Goal: Task Accomplishment & Management: Complete application form

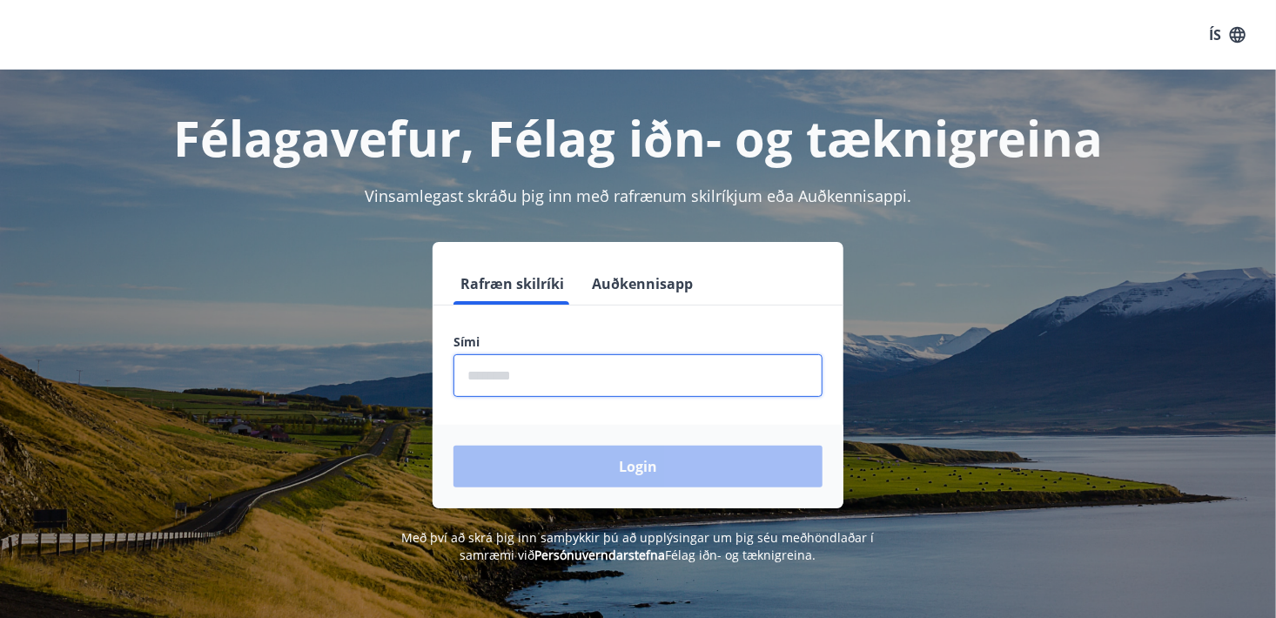
click at [544, 372] on input "phone" at bounding box center [637, 375] width 369 height 43
type input "********"
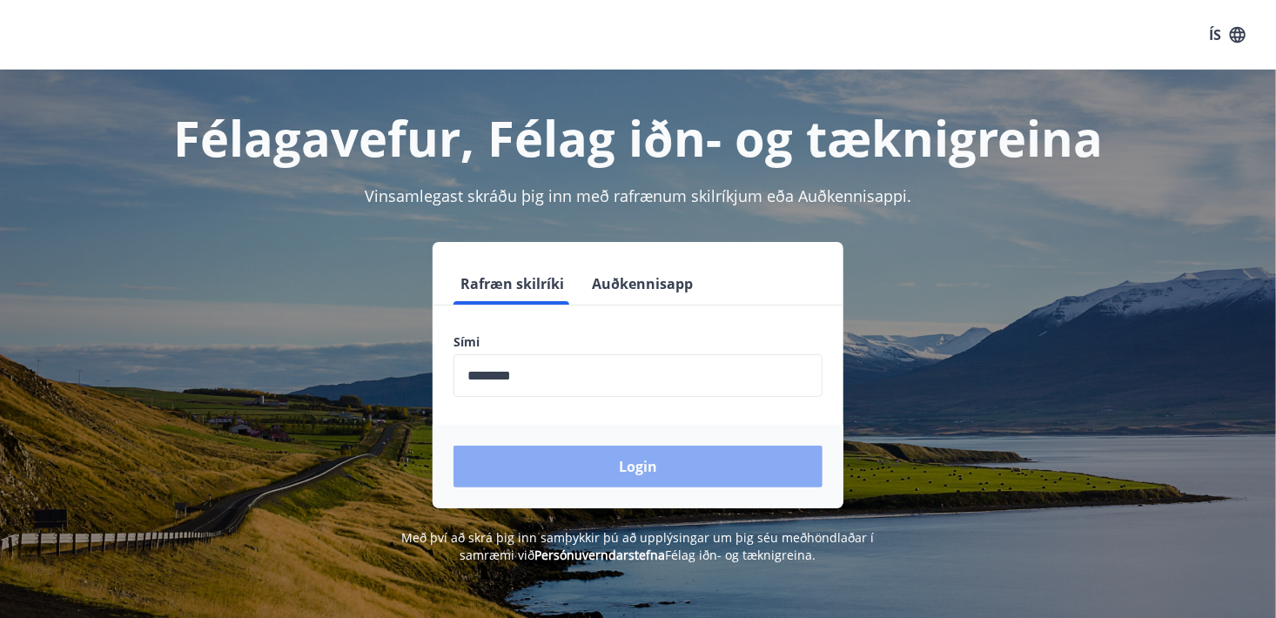
click at [640, 461] on button "Login" at bounding box center [637, 466] width 369 height 42
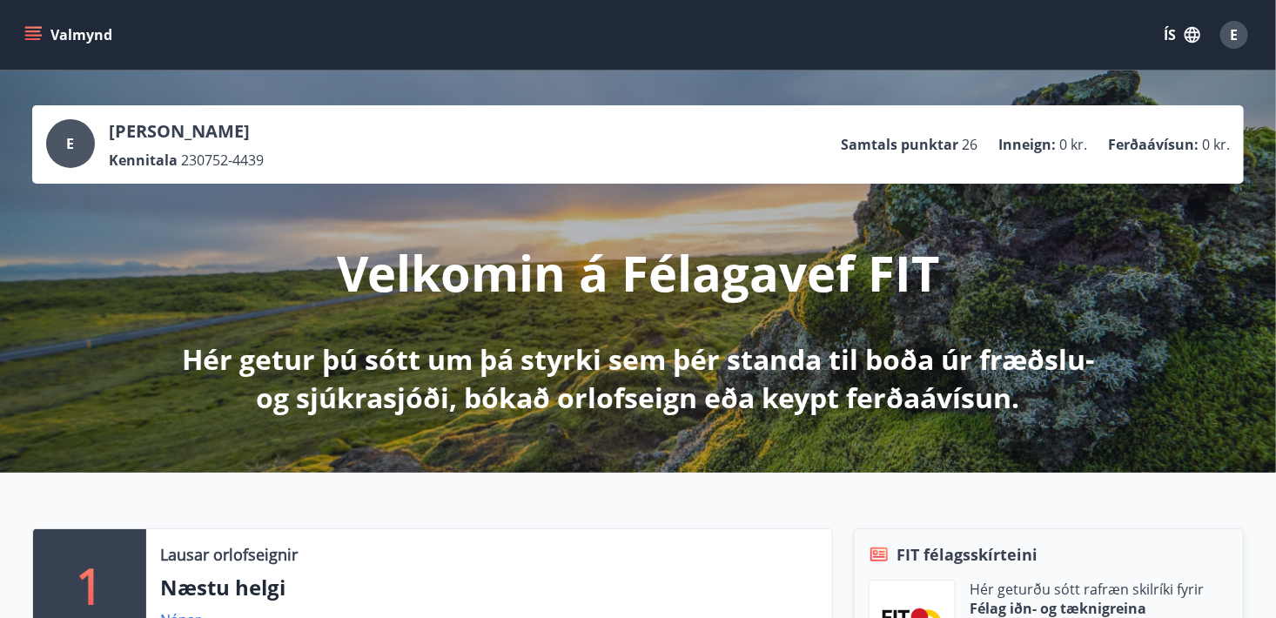
click at [39, 28] on icon "menu" at bounding box center [34, 28] width 19 height 2
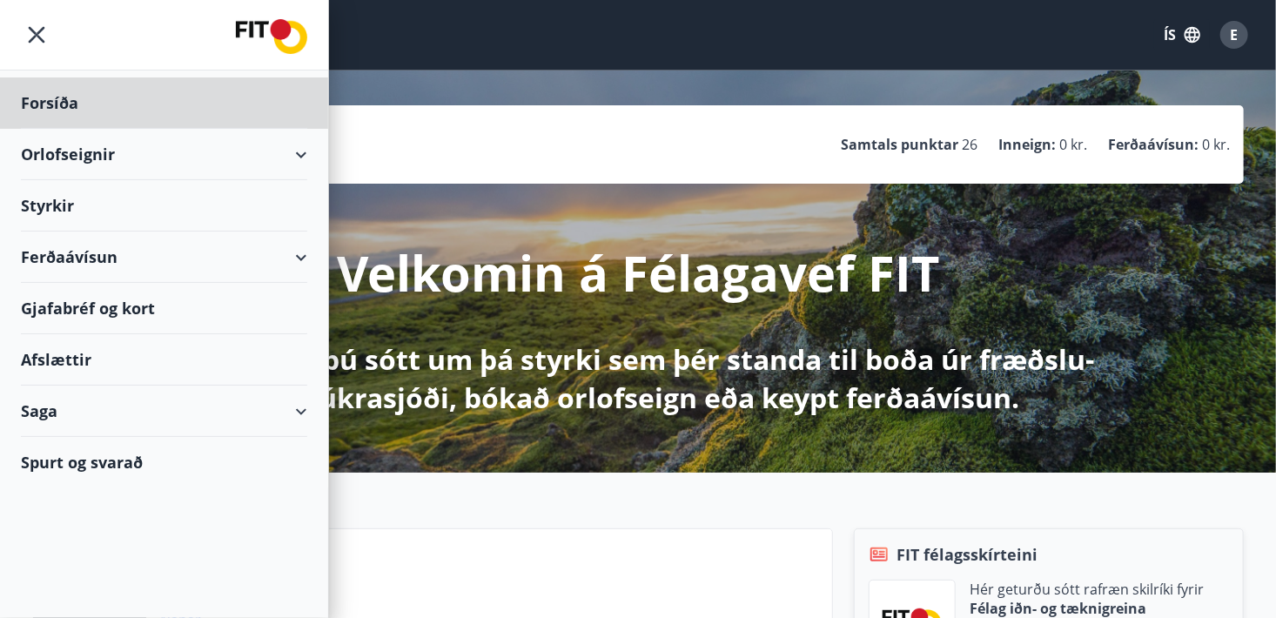
click at [76, 205] on div "Styrkir" at bounding box center [164, 205] width 286 height 51
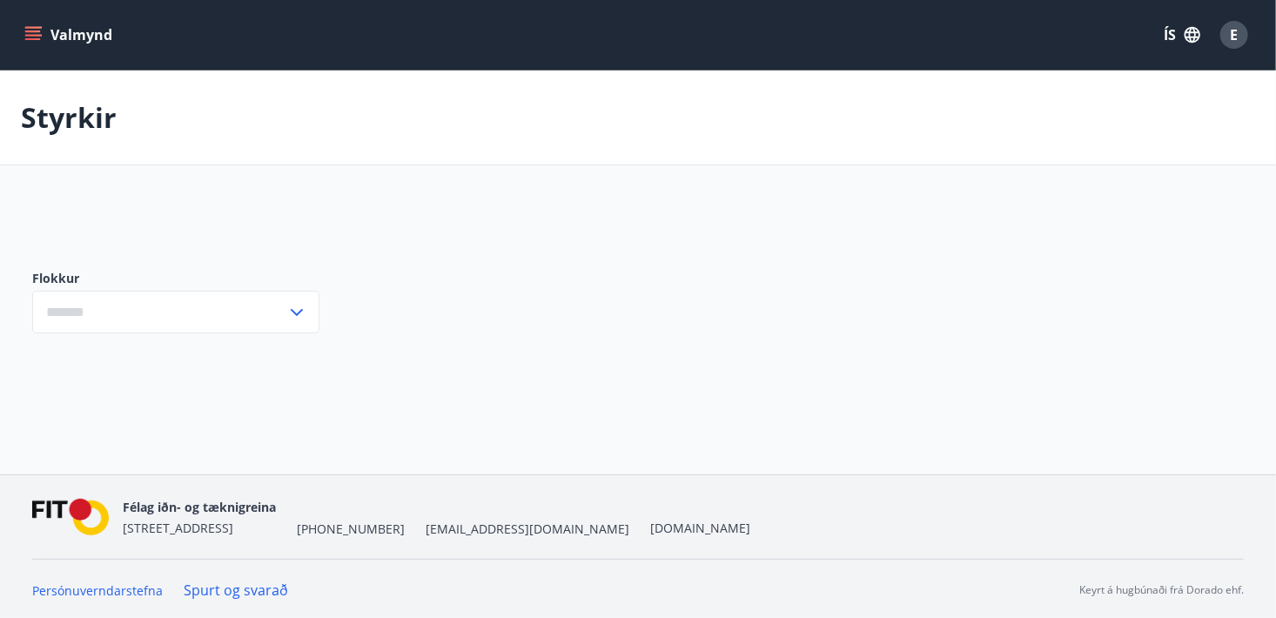
type input "***"
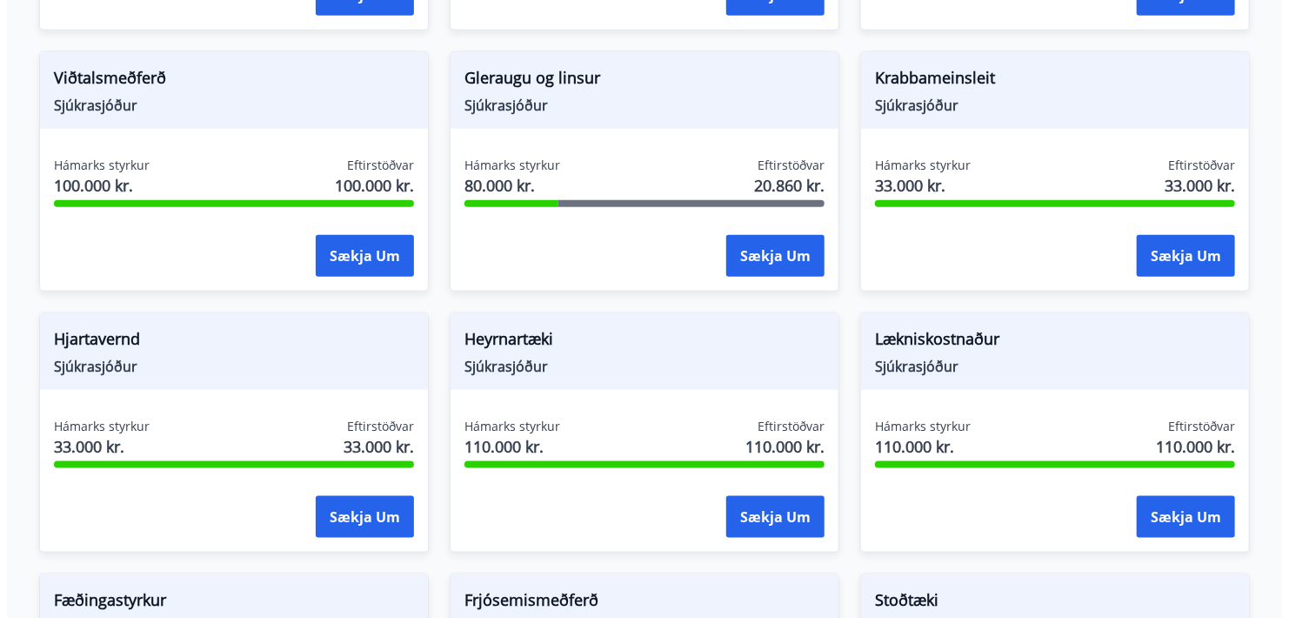
scroll to position [870, 0]
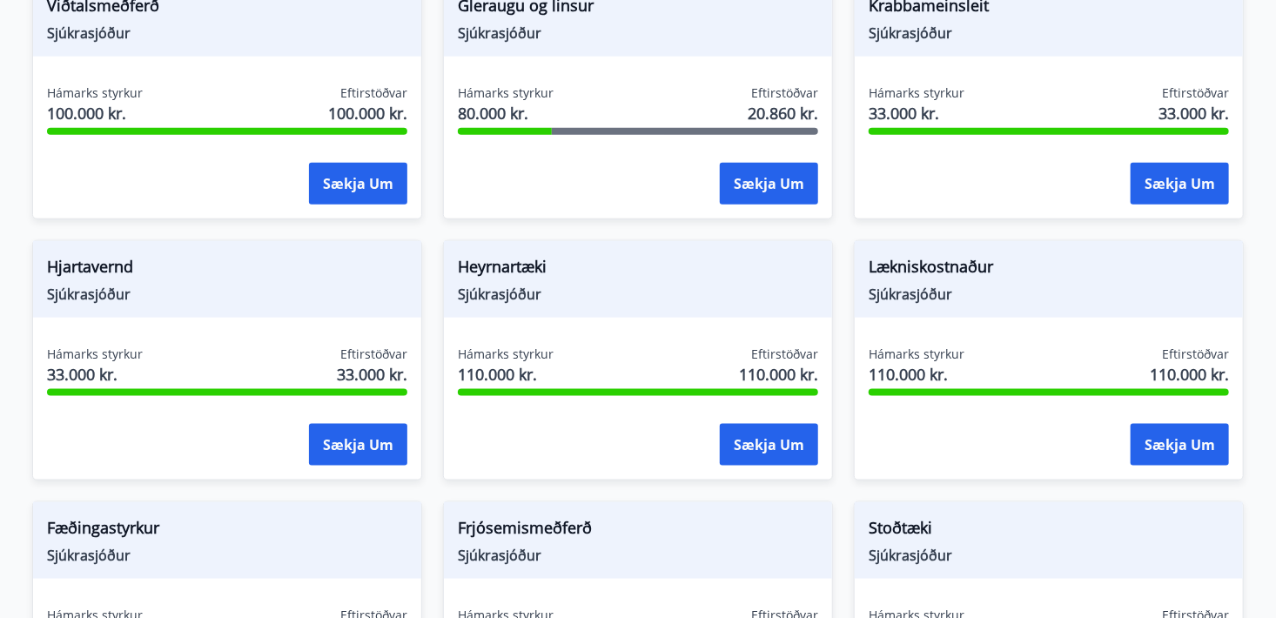
click at [500, 364] on span "110.000 kr." at bounding box center [506, 374] width 96 height 23
click at [766, 435] on button "Sækja um" at bounding box center [769, 445] width 98 height 42
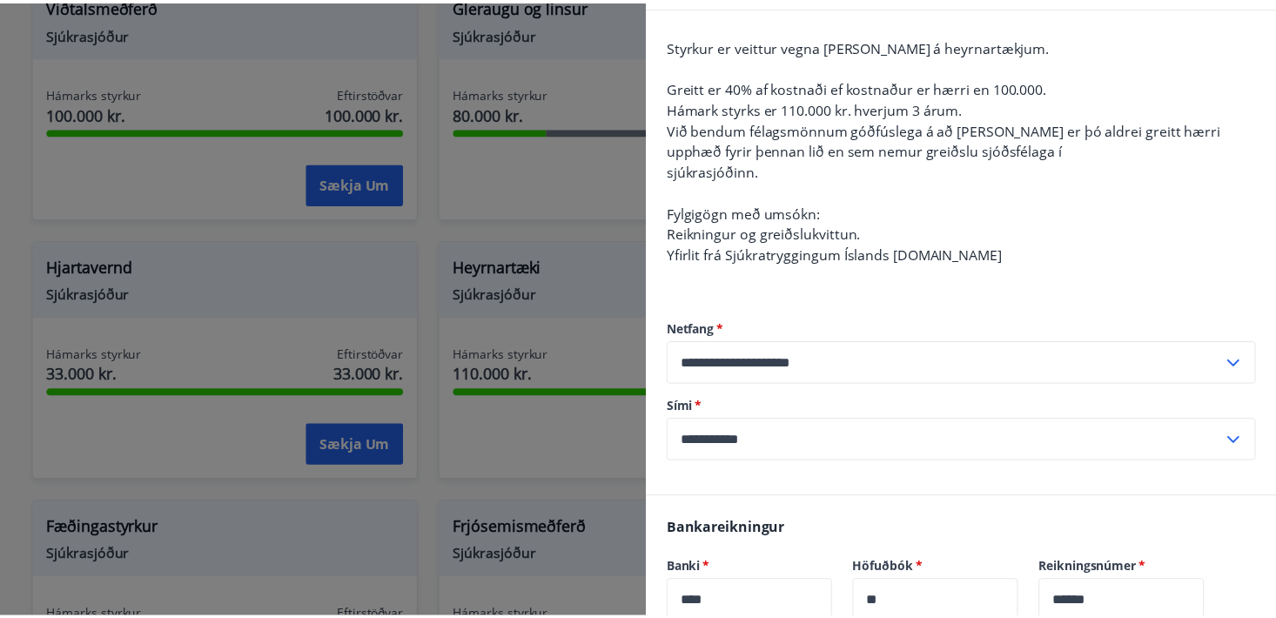
scroll to position [0, 0]
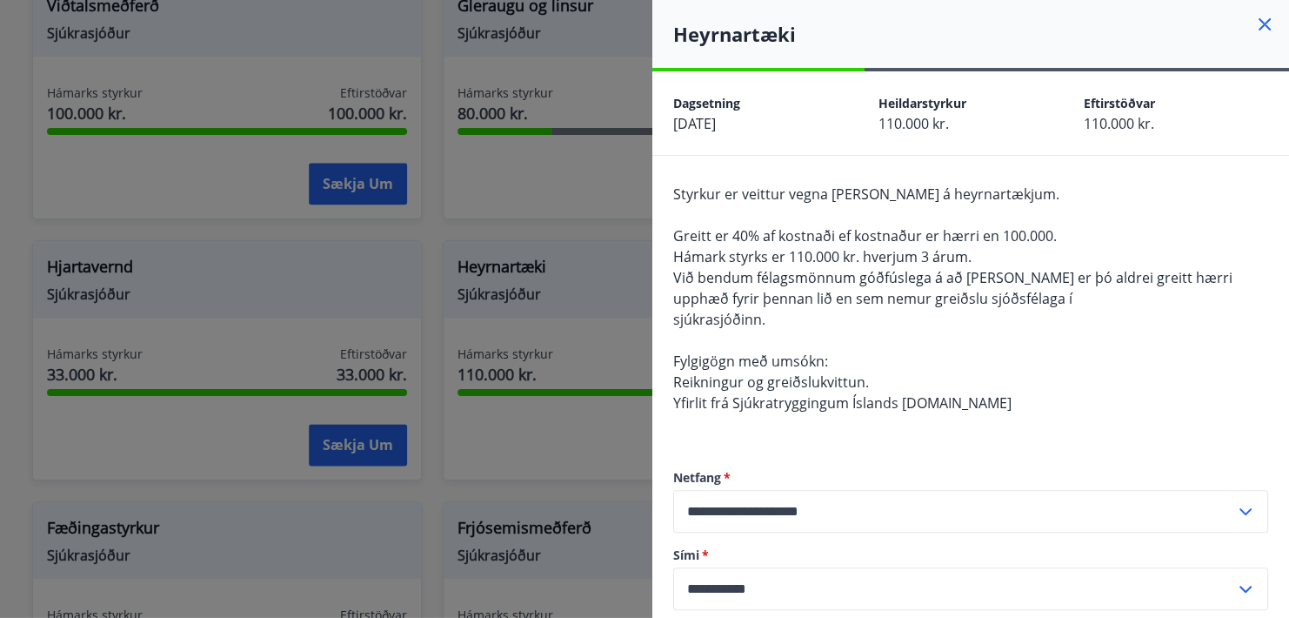
click at [1259, 24] on icon at bounding box center [1265, 24] width 12 height 12
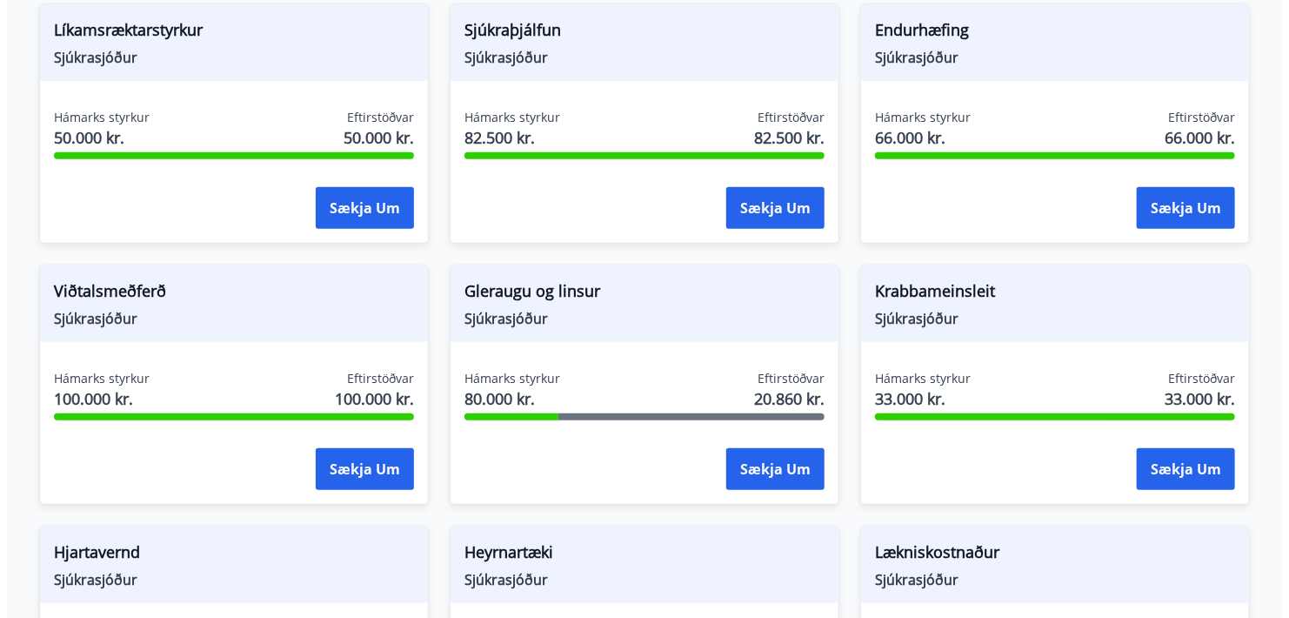
scroll to position [636, 0]
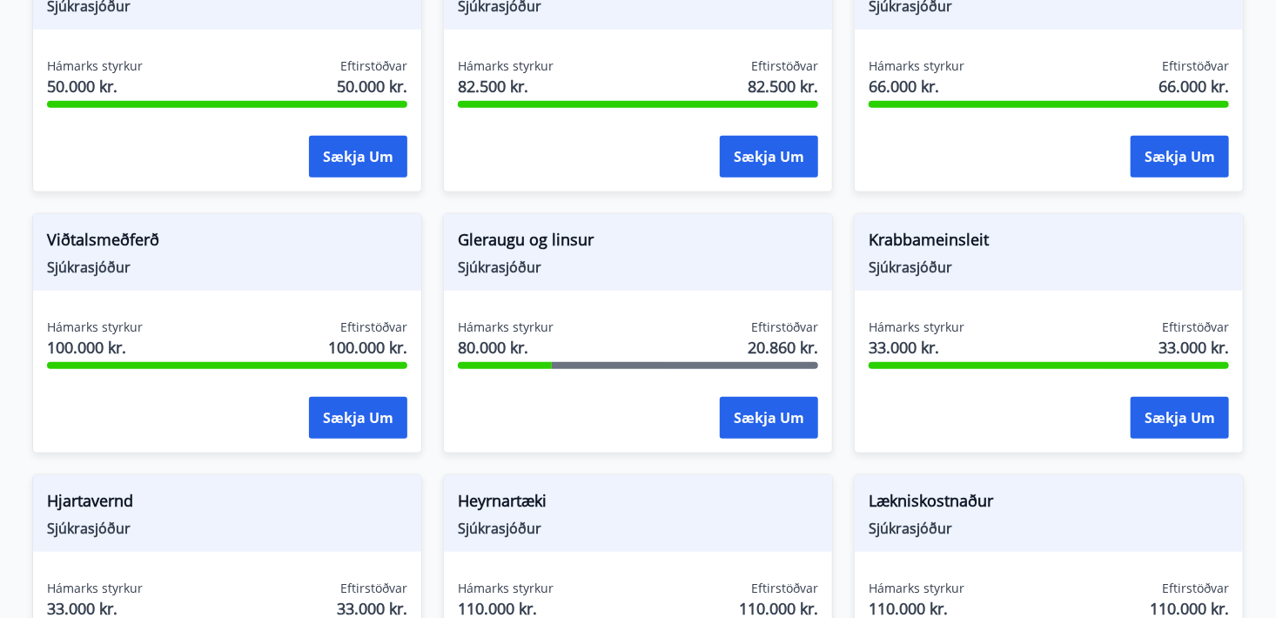
click at [562, 252] on span "Gleraugu og linsur" at bounding box center [638, 243] width 360 height 30
click at [548, 319] on span "Hámarks styrkur" at bounding box center [506, 326] width 96 height 17
click at [757, 409] on button "Sækja um" at bounding box center [769, 418] width 98 height 42
